Goal: Find specific page/section: Find specific page/section

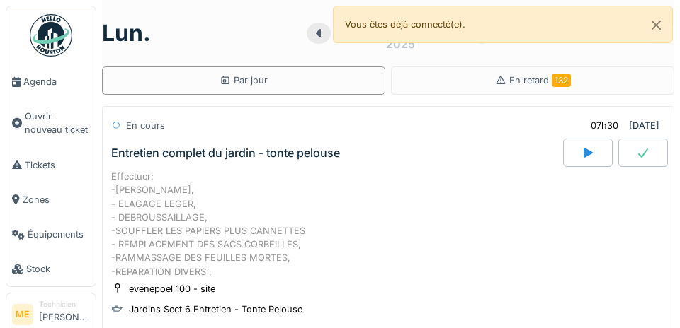
click at [30, 81] on span "Agenda" at bounding box center [56, 81] width 67 height 13
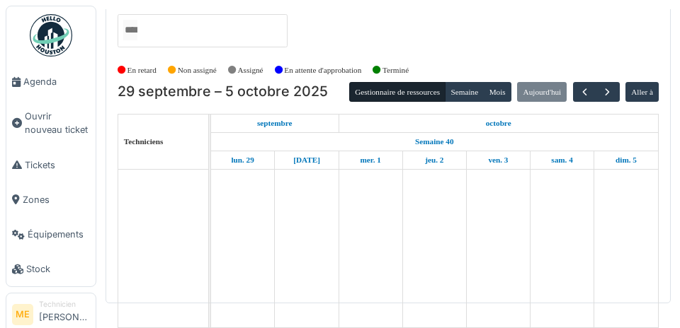
scroll to position [84, 0]
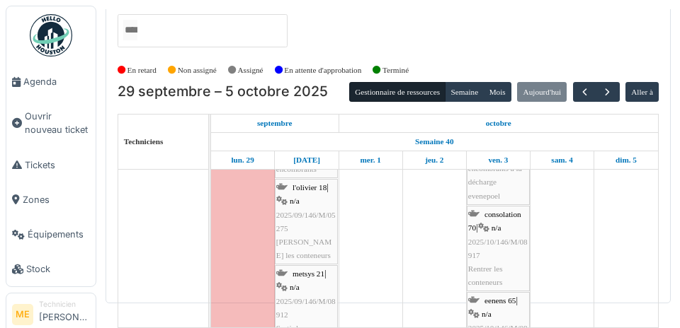
scroll to position [164, 0]
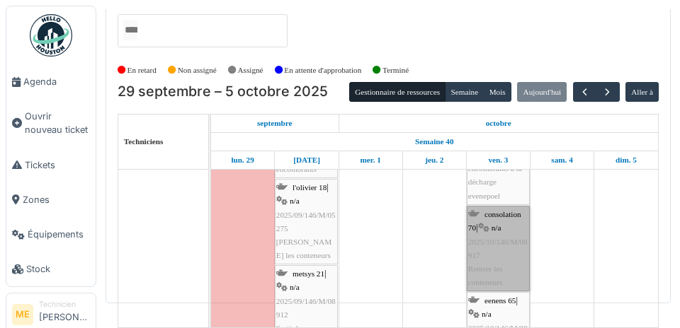
click at [493, 206] on link "consolation 70 | n/a 2025/10/146/M/08917 Rentrer les conteneurs" at bounding box center [497, 249] width 63 height 86
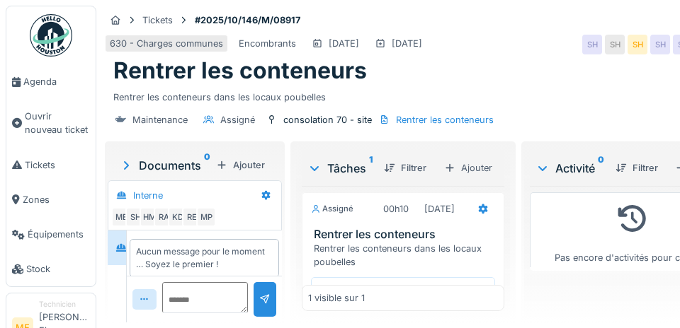
scroll to position [25, 0]
